Goal: Task Accomplishment & Management: Complete application form

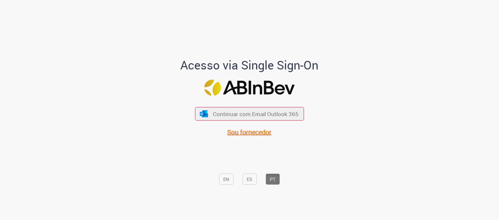
click at [261, 134] on span "Sou fornecedor" at bounding box center [249, 131] width 44 height 9
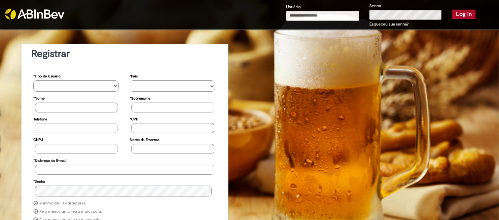
click at [338, 17] on input "Usuário" at bounding box center [322, 16] width 73 height 10
click at [315, 16] on input "Usuário" at bounding box center [322, 16] width 73 height 10
type input "**********"
click at [452, 10] on button "Log in" at bounding box center [463, 14] width 23 height 9
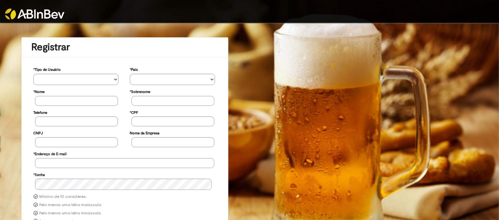
click at [44, 14] on img at bounding box center [34, 14] width 59 height 11
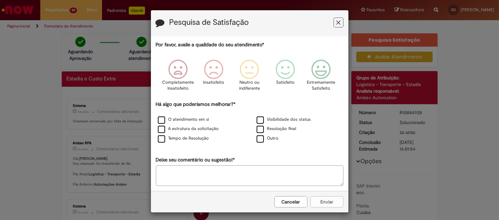
click at [336, 21] on icon "Feedback" at bounding box center [338, 22] width 4 height 7
click at [333, 22] on button "Feedback" at bounding box center [338, 22] width 10 height 10
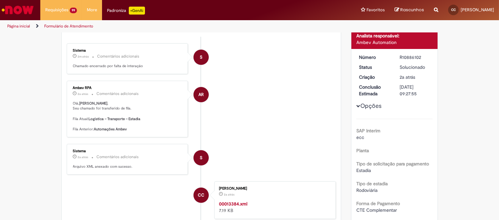
scroll to position [49, 0]
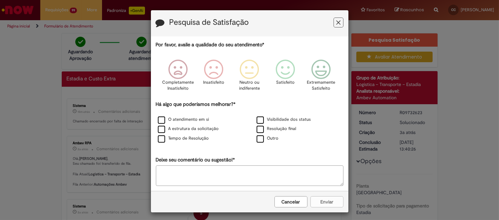
click at [336, 21] on icon "Feedback" at bounding box center [338, 22] width 4 height 7
click at [336, 20] on icon "Feedback" at bounding box center [338, 22] width 4 height 7
click at [337, 22] on icon "Feedback" at bounding box center [338, 22] width 4 height 7
click at [336, 18] on button "Feedback" at bounding box center [338, 22] width 10 height 10
click at [336, 20] on icon "Feedback" at bounding box center [338, 22] width 4 height 7
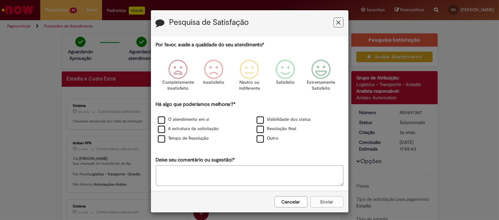
click at [333, 20] on button "Feedback" at bounding box center [338, 22] width 10 height 10
click at [336, 21] on icon "Feedback" at bounding box center [338, 22] width 4 height 7
click at [336, 23] on icon "Feedback" at bounding box center [338, 22] width 4 height 7
